Goal: Information Seeking & Learning: Check status

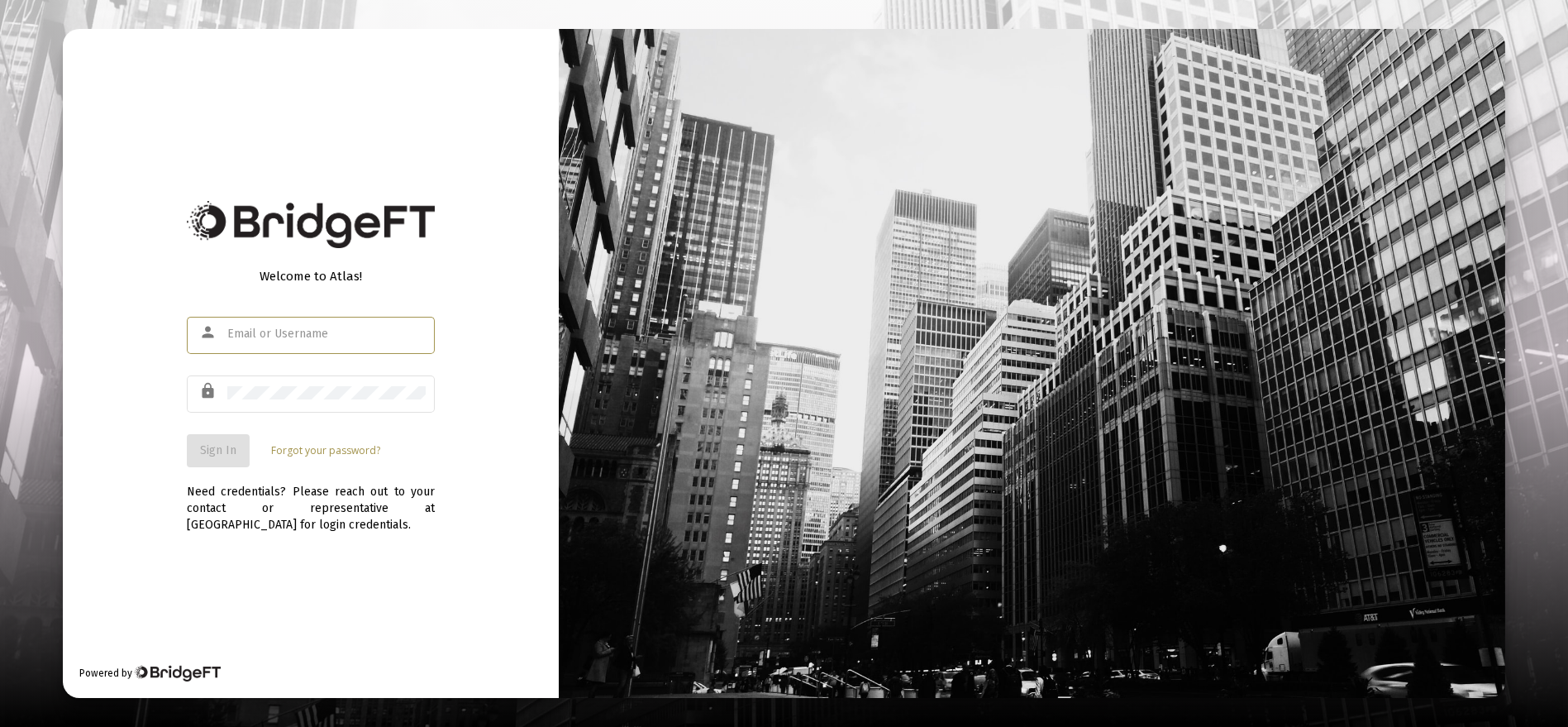
click at [267, 341] on div at bounding box center [326, 334] width 198 height 41
type input "[EMAIL_ADDRESS][DOMAIN_NAME]"
click at [295, 402] on div at bounding box center [326, 392] width 198 height 41
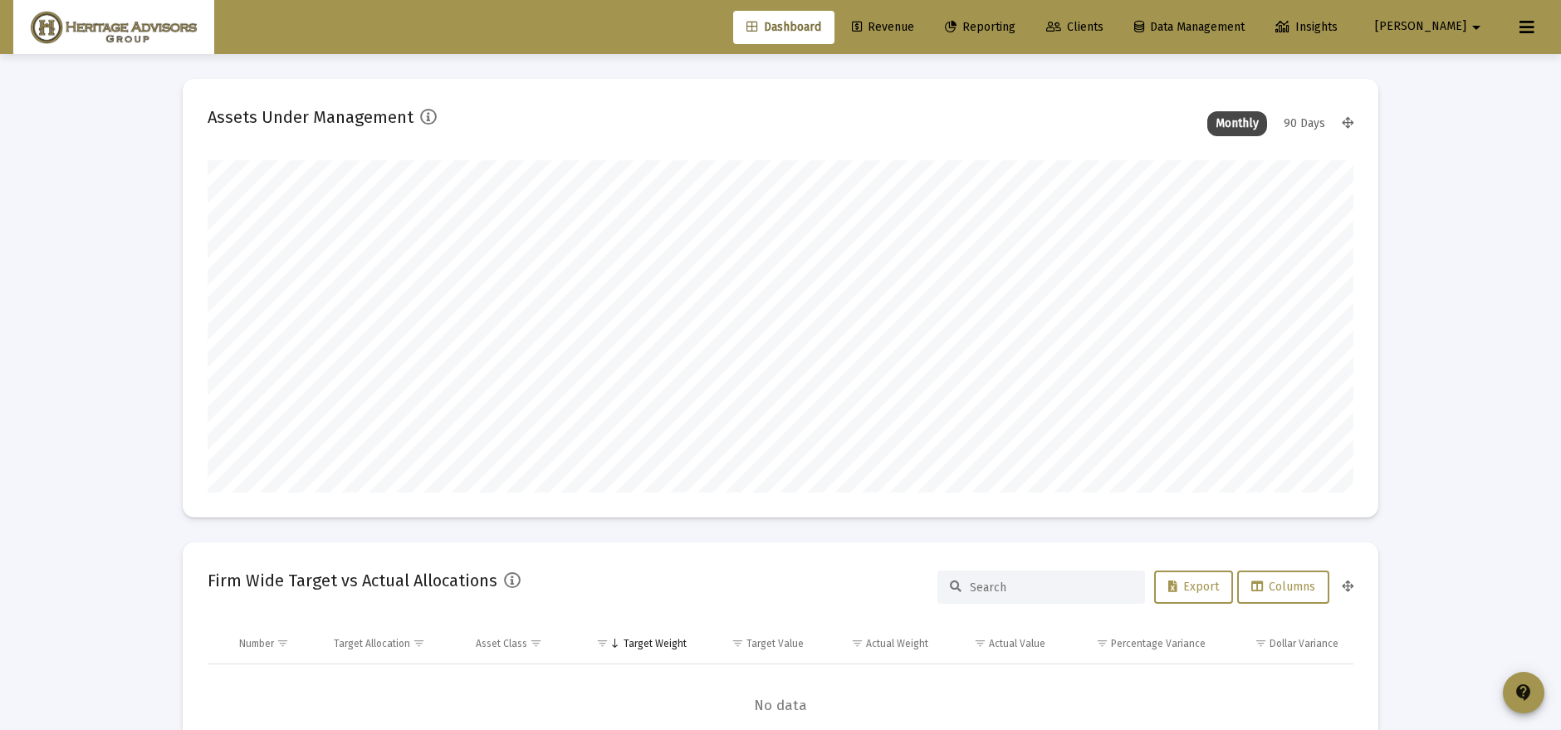
scroll to position [332, 616]
type input "[DATE]"
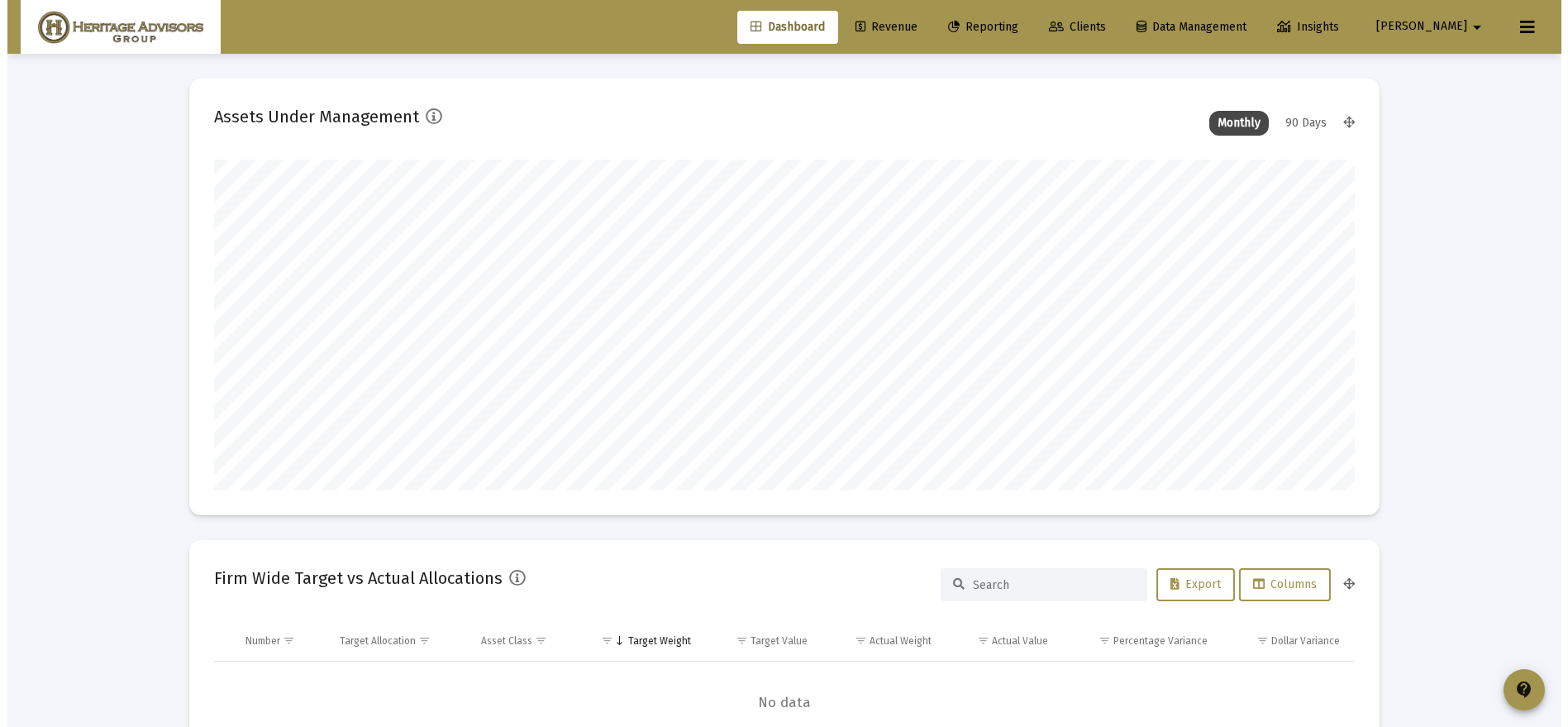
scroll to position [331, 534]
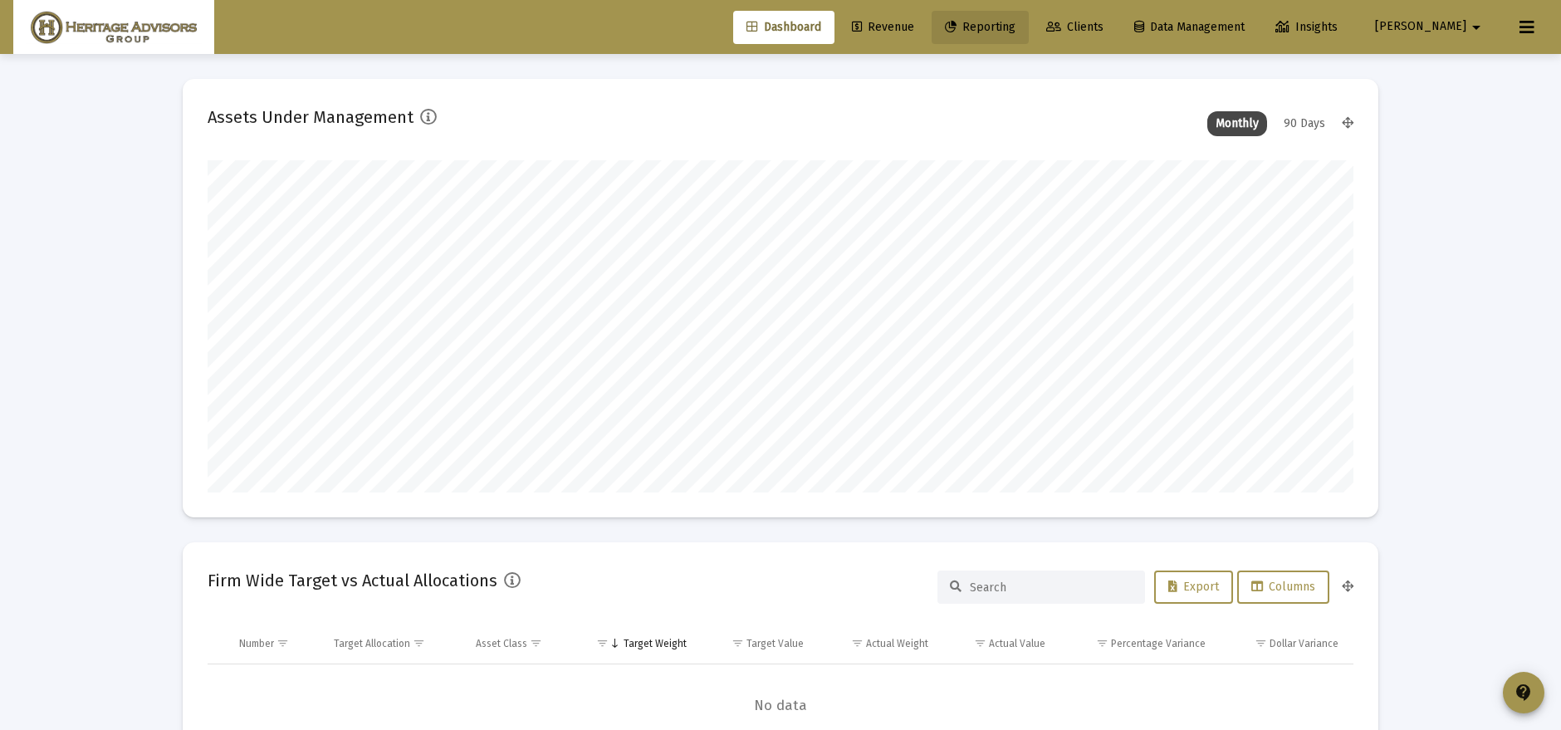
click at [1015, 20] on span "Reporting" at bounding box center [980, 27] width 71 height 14
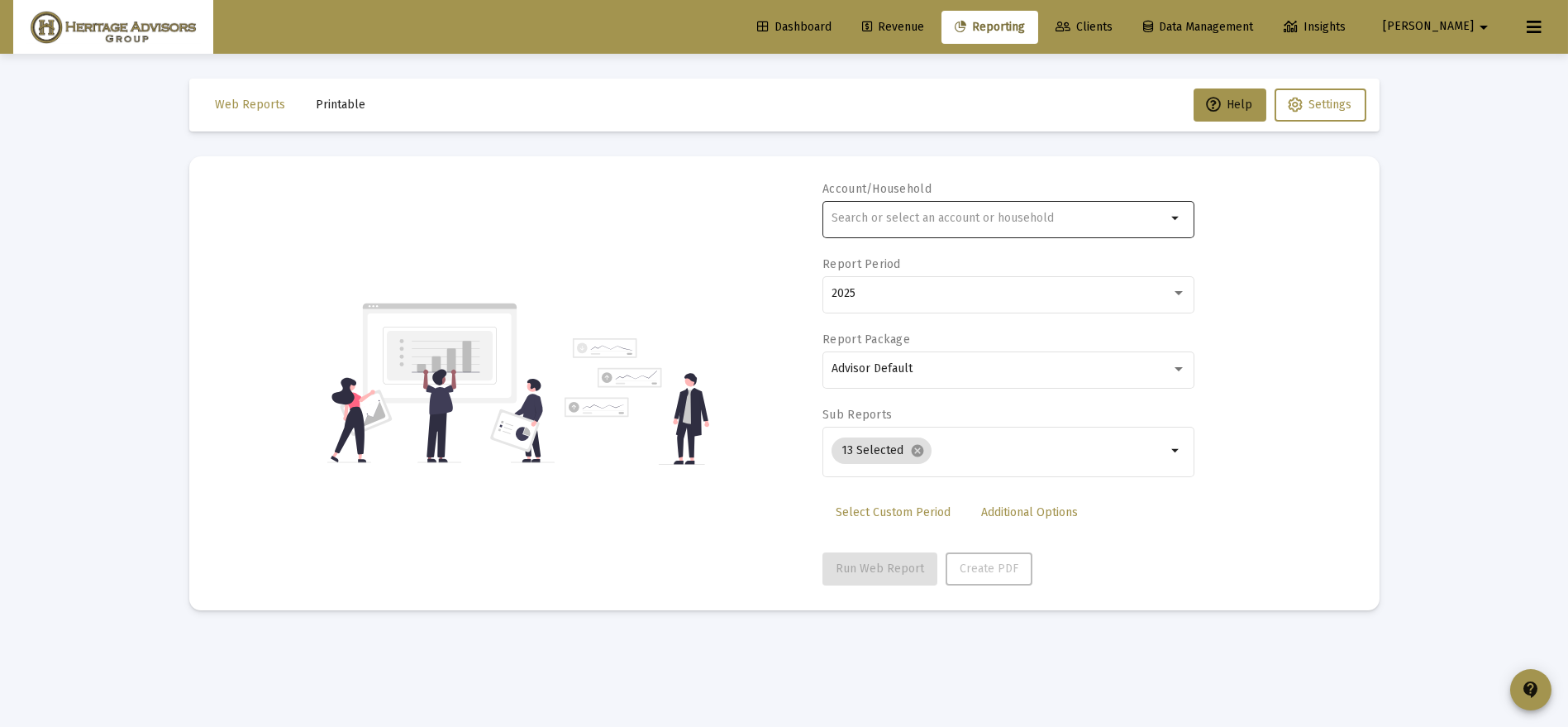
click at [899, 214] on input "text" at bounding box center [999, 218] width 335 height 13
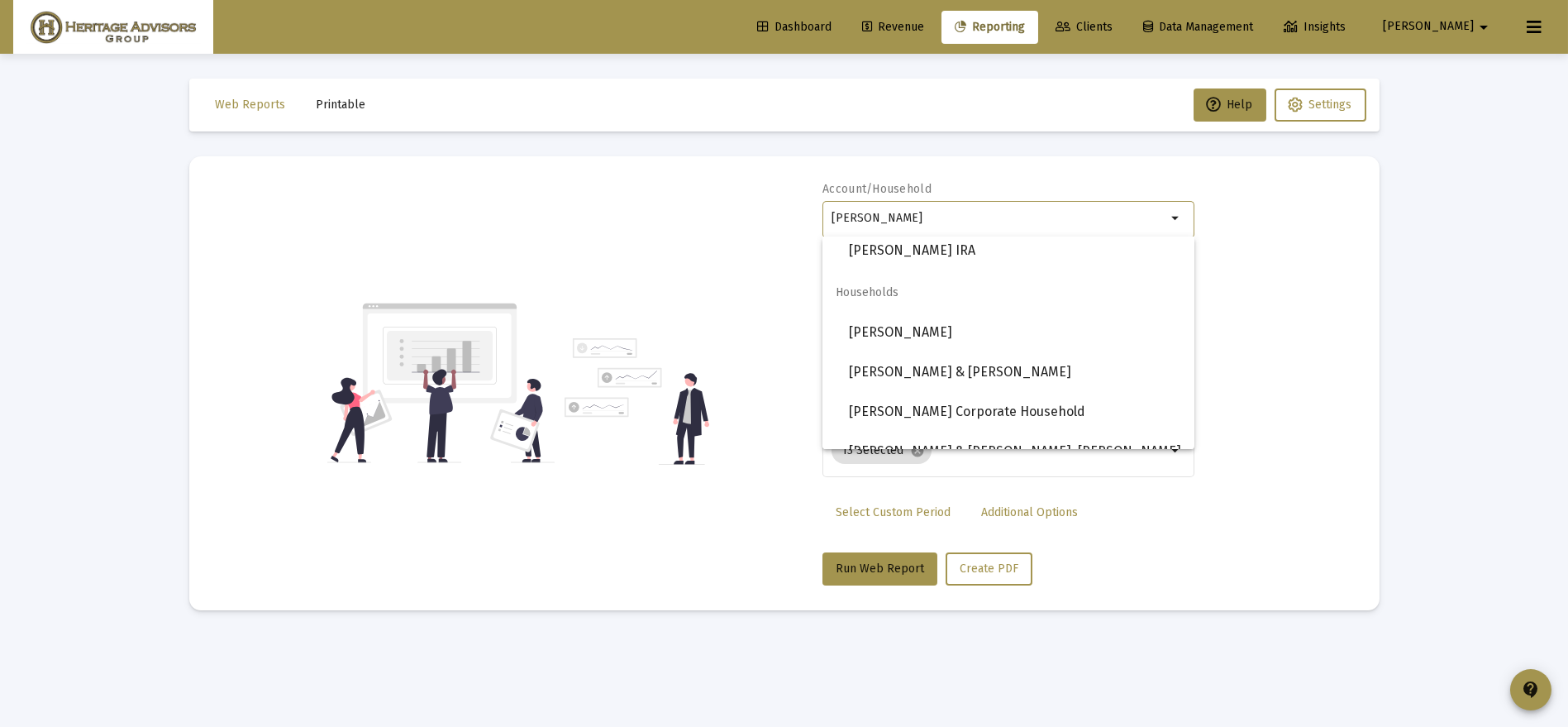
scroll to position [449, 0]
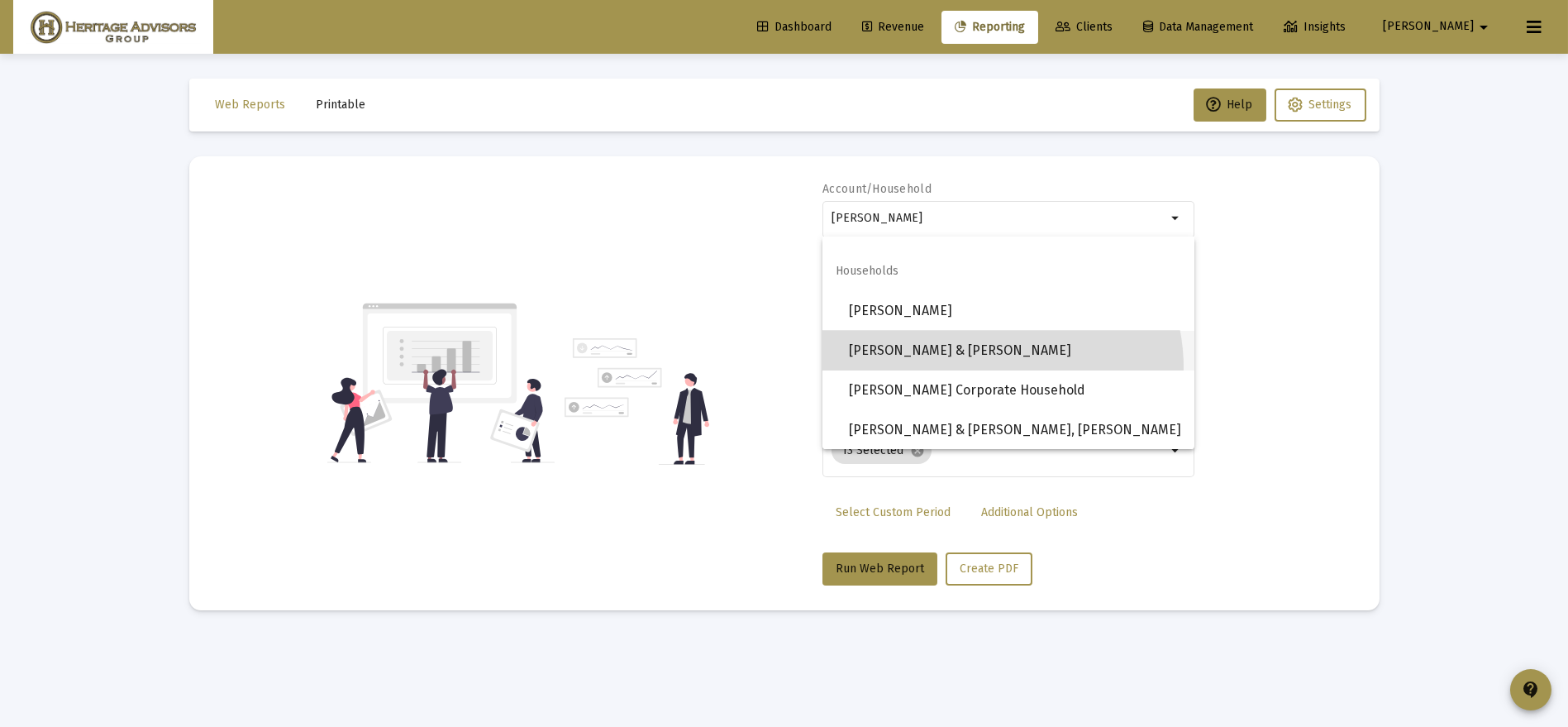
click at [995, 365] on span "[PERSON_NAME] & [PERSON_NAME]" at bounding box center [1015, 351] width 333 height 40
type input "[PERSON_NAME] & [PERSON_NAME]"
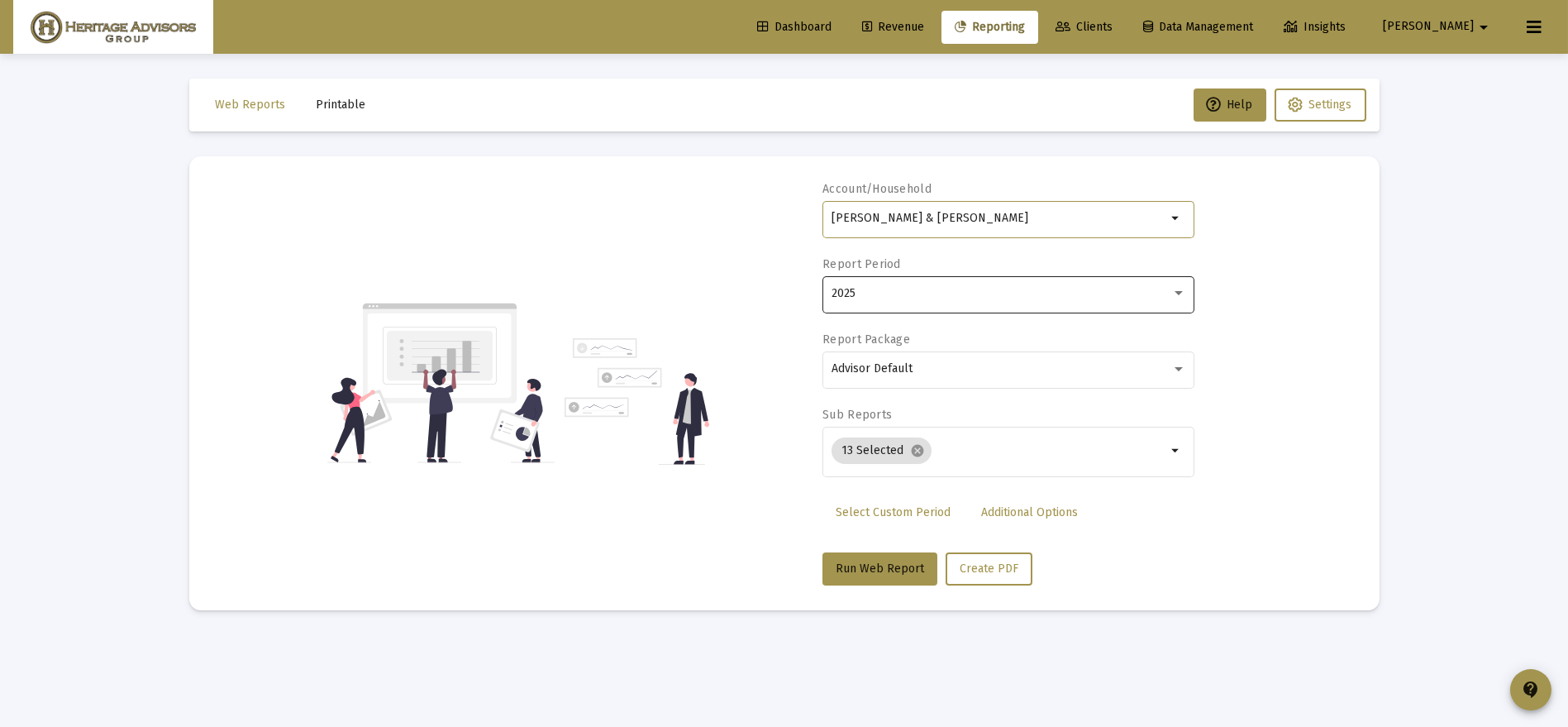
click at [890, 304] on div "2025" at bounding box center [1008, 293] width 354 height 41
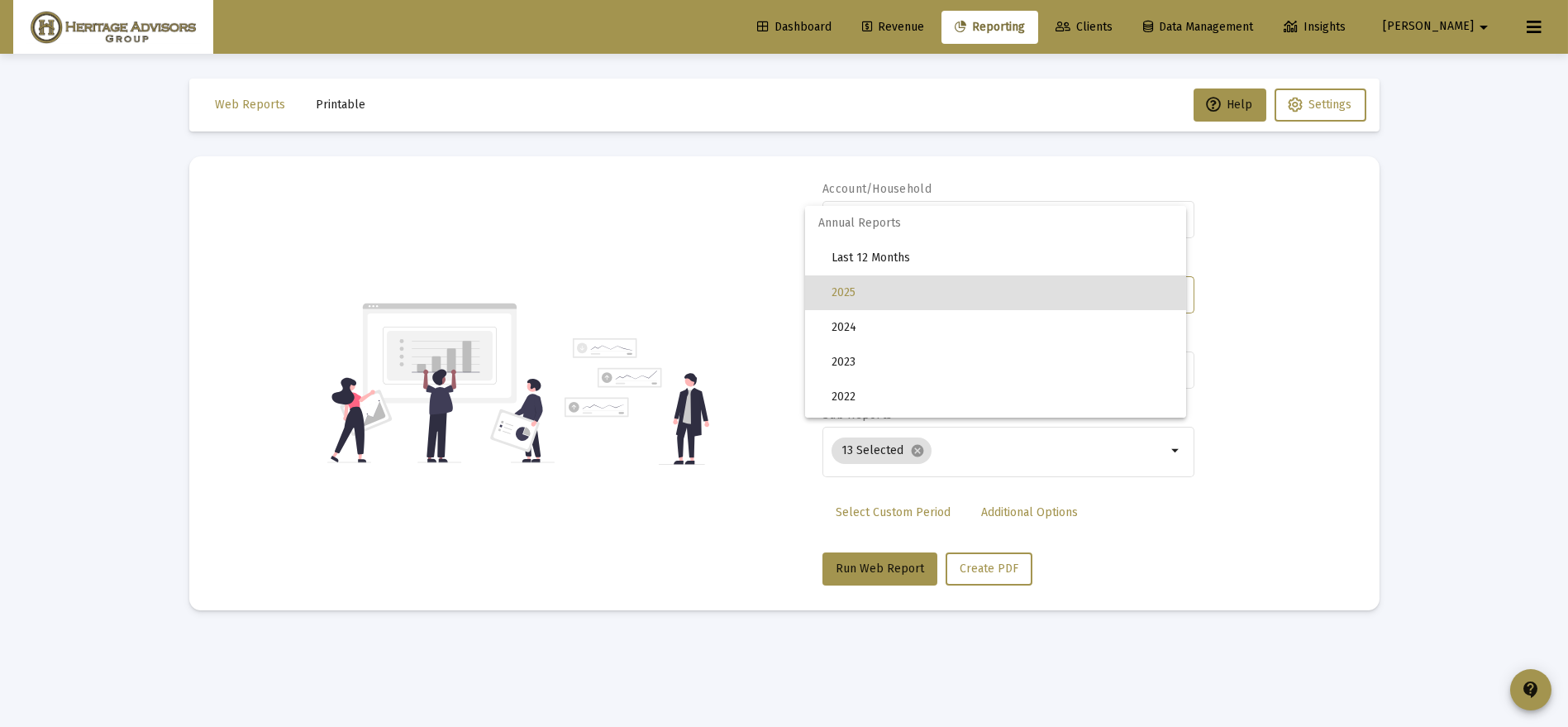
click at [1334, 273] on div at bounding box center [784, 364] width 1568 height 727
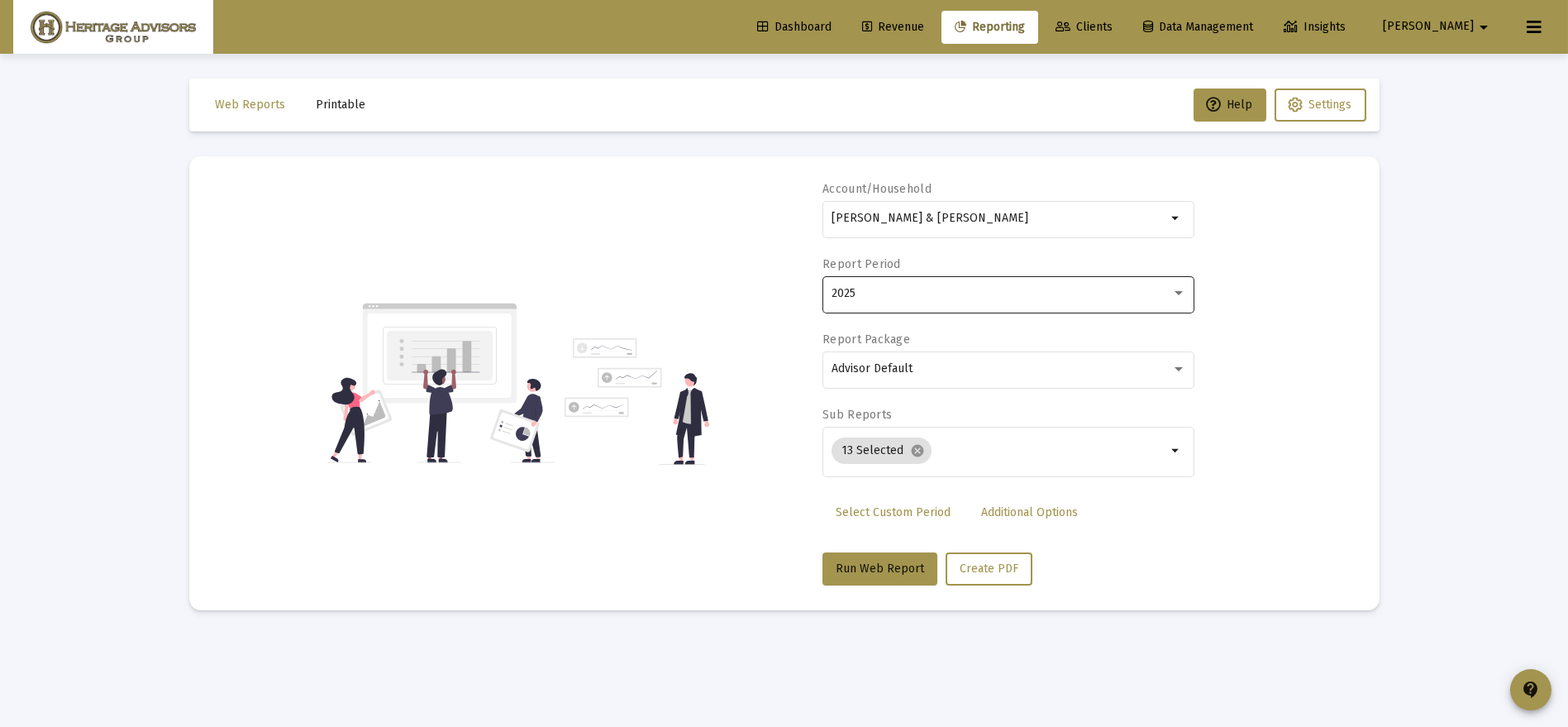
click at [1128, 299] on div "2025" at bounding box center [1008, 293] width 354 height 41
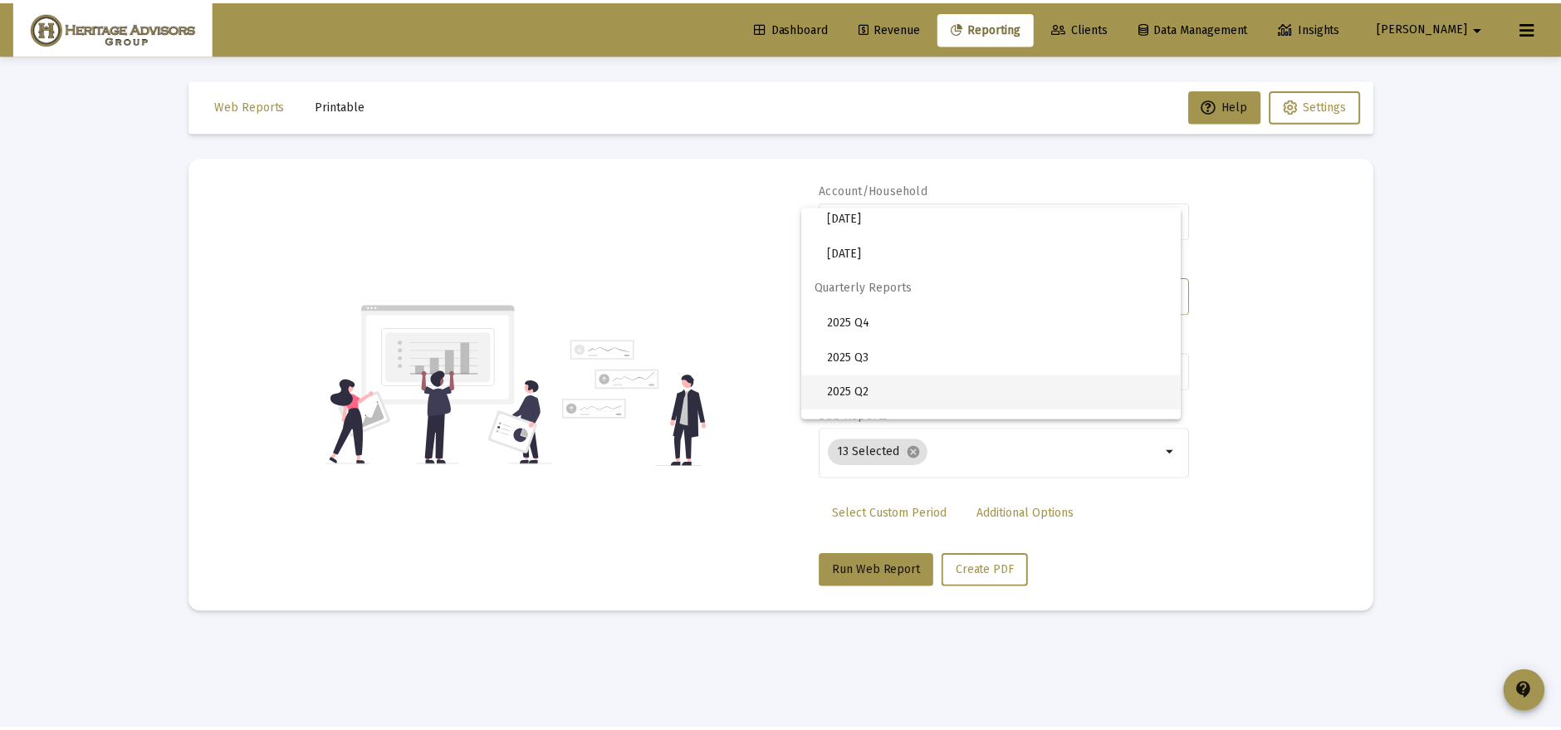
scroll to position [541, 0]
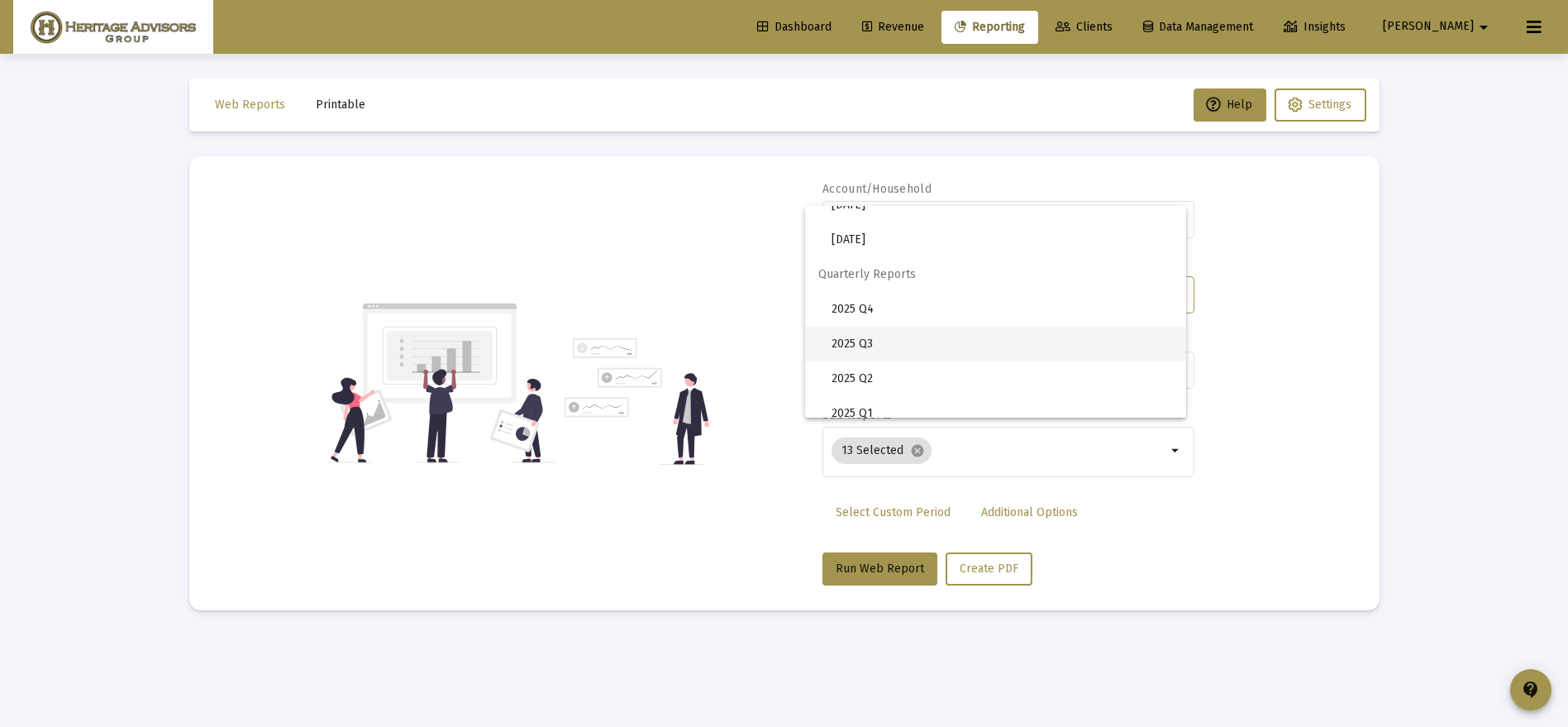
click at [966, 339] on span "2025 Q3" at bounding box center [1002, 344] width 341 height 35
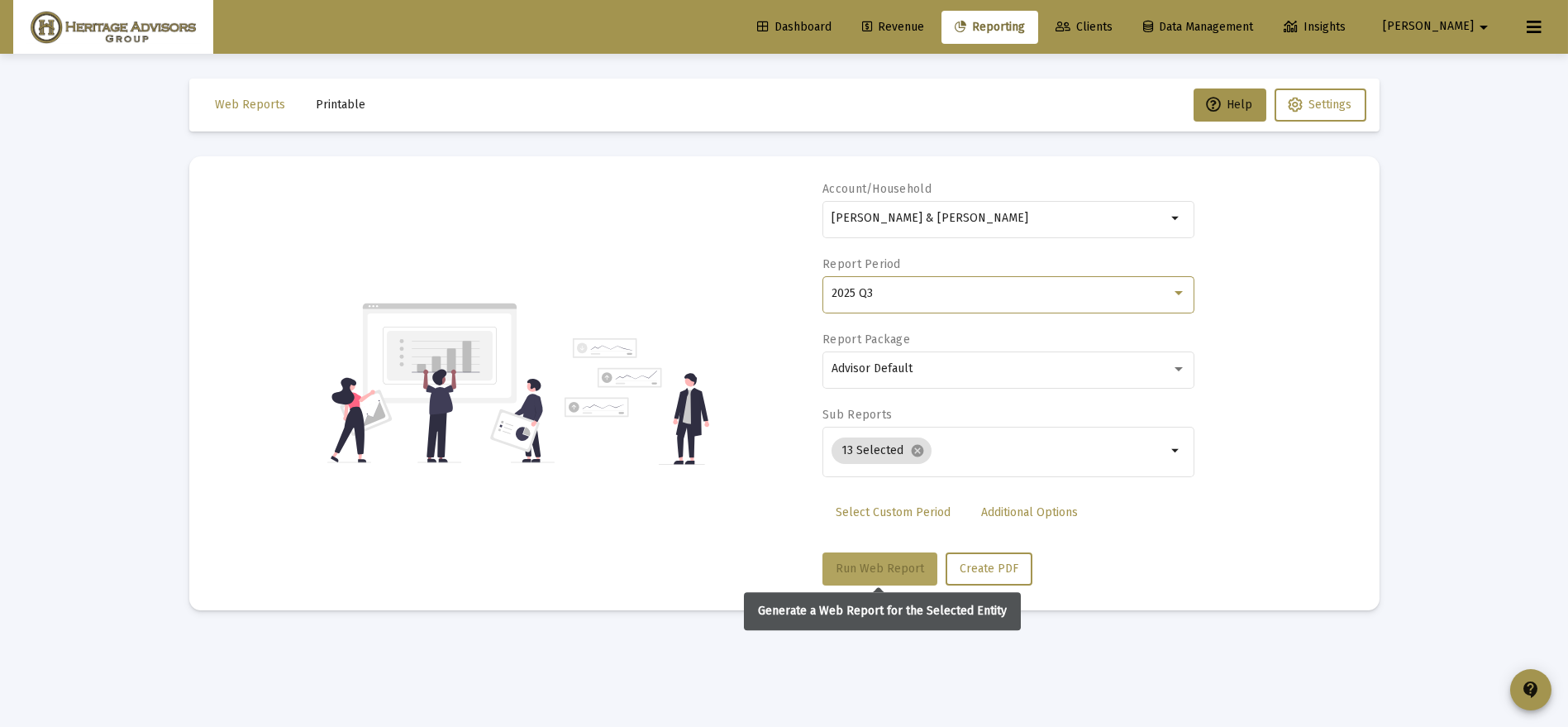
click at [890, 566] on span "Run Web Report" at bounding box center [879, 569] width 89 height 14
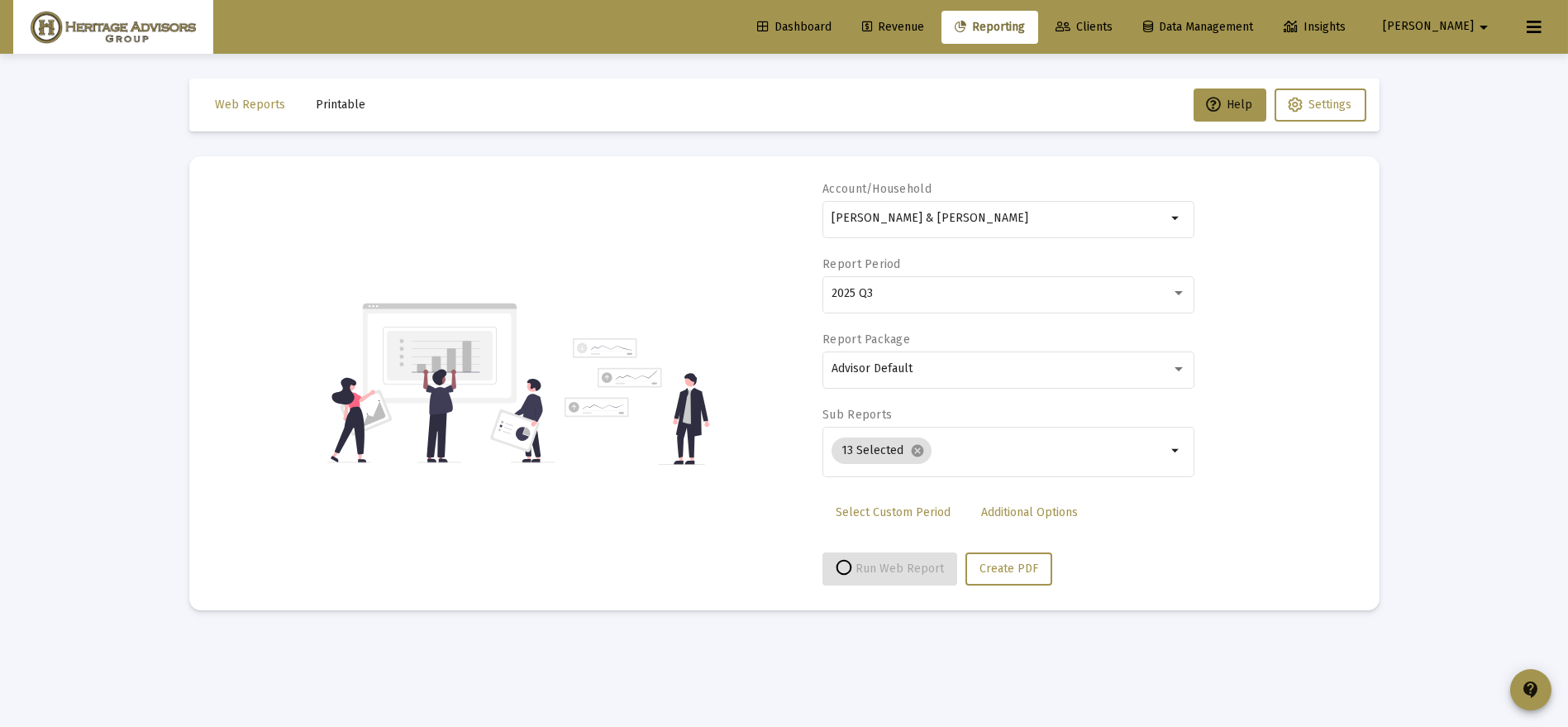
select select "View all"
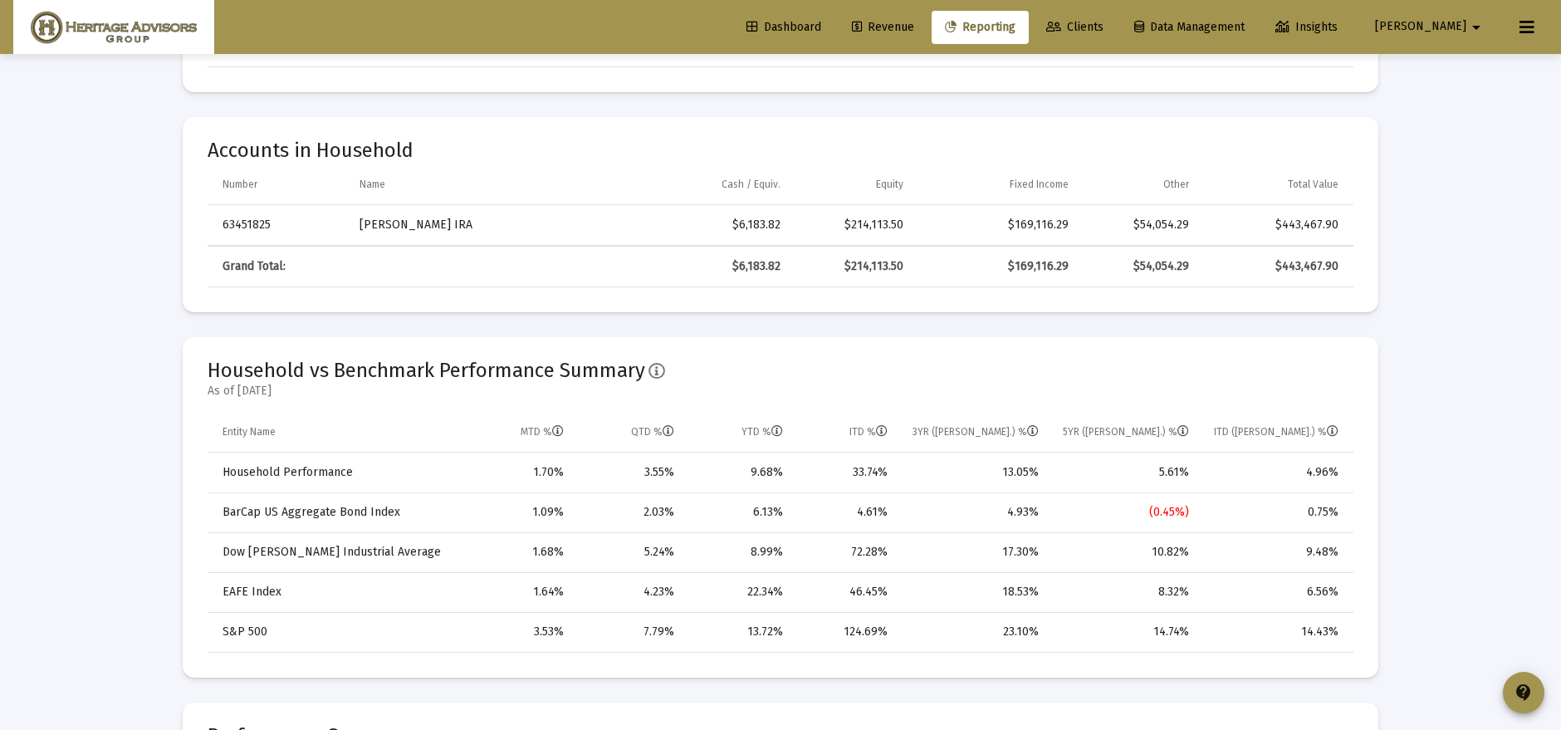
scroll to position [744, 0]
